Goal: Task Accomplishment & Management: Manage account settings

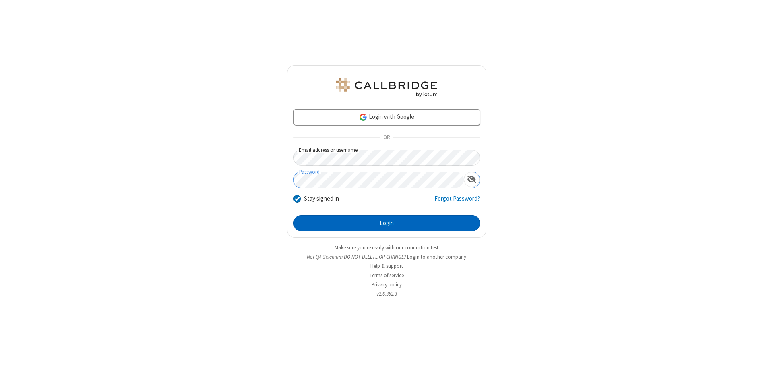
click at [387, 223] on button "Login" at bounding box center [387, 223] width 186 height 16
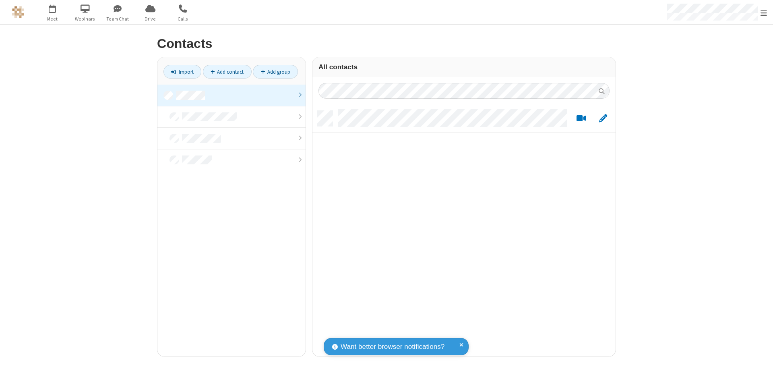
scroll to position [246, 297]
click at [232, 95] on link at bounding box center [231, 96] width 148 height 22
click at [227, 72] on link "Add contact" at bounding box center [227, 72] width 49 height 14
